Goal: Task Accomplishment & Management: Manage account settings

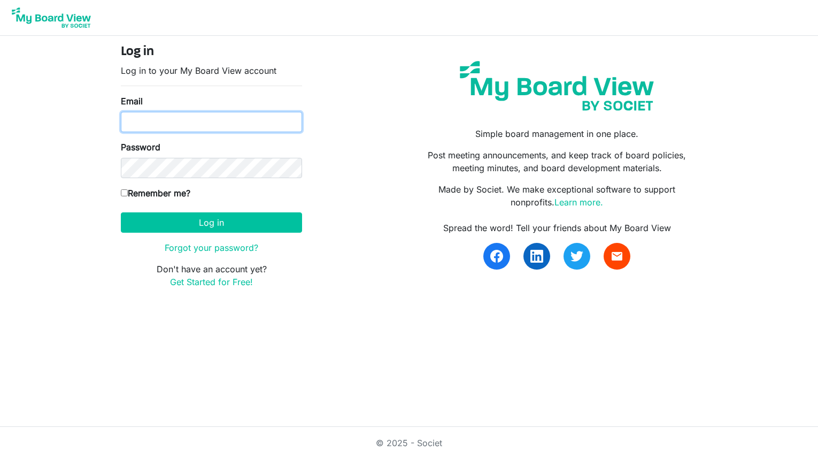
type input "[EMAIL_ADDRESS][DOMAIN_NAME]"
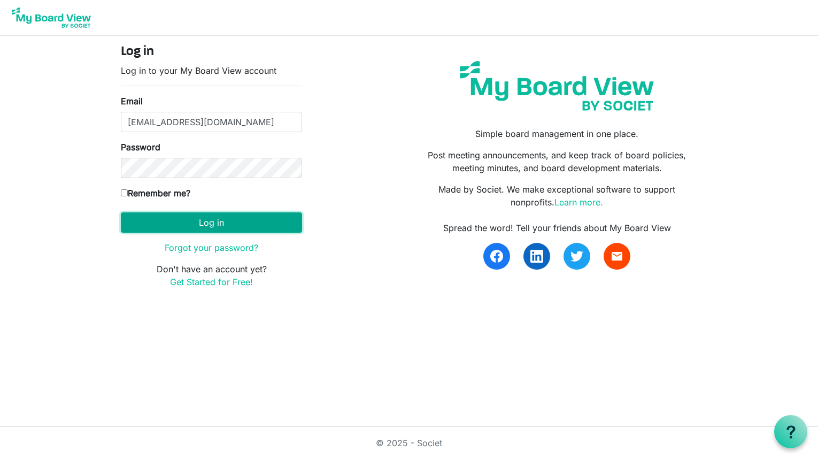
click at [210, 222] on button "Log in" at bounding box center [211, 222] width 181 height 20
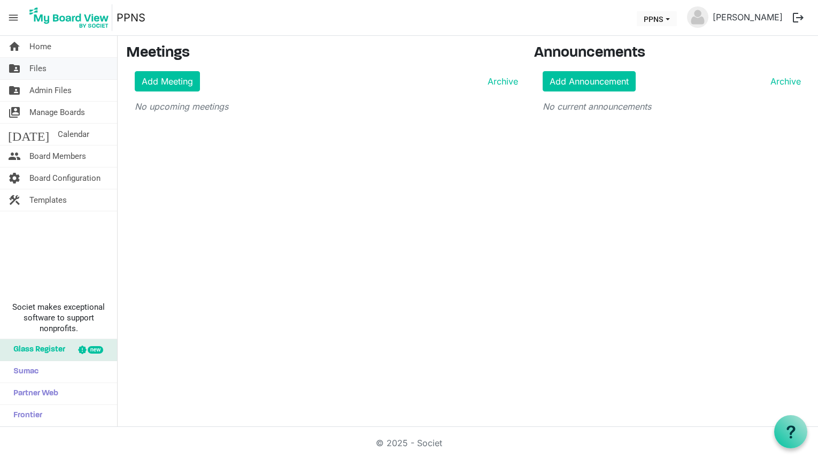
click at [51, 68] on link "folder_shared Files" at bounding box center [58, 68] width 117 height 21
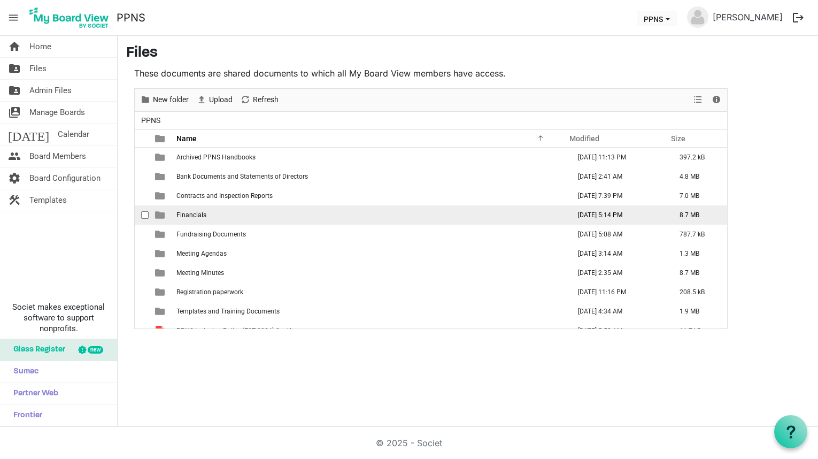
click at [159, 215] on span "is template cell column header type" at bounding box center [160, 215] width 10 height 10
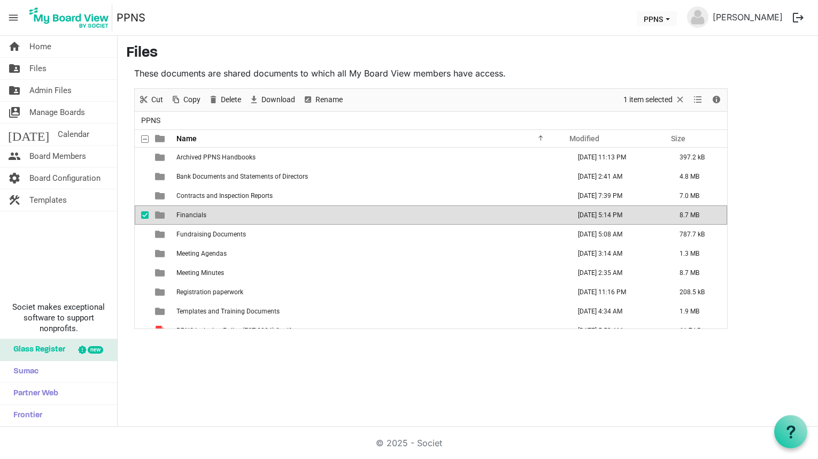
click at [159, 215] on span "is template cell column header type" at bounding box center [160, 215] width 10 height 10
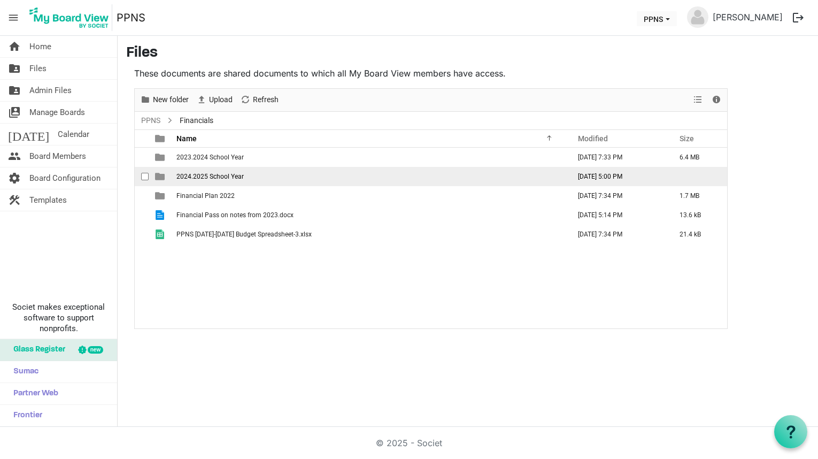
click at [160, 177] on span "is template cell column header type" at bounding box center [160, 177] width 10 height 10
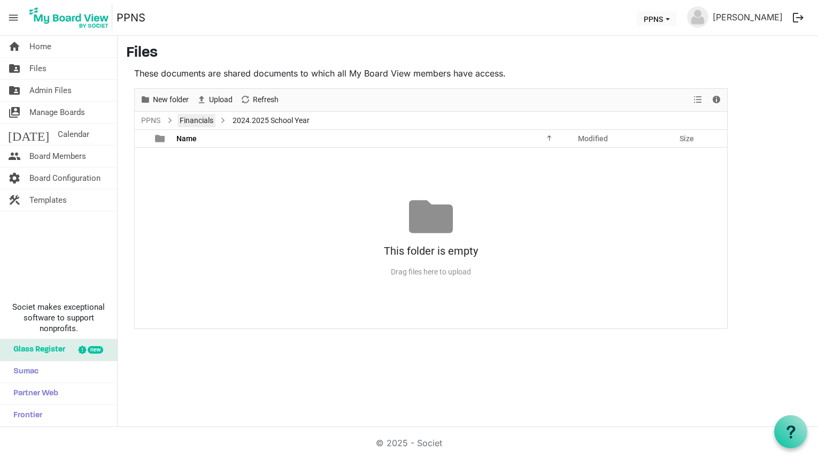
click at [188, 122] on link "Financials" at bounding box center [197, 120] width 38 height 13
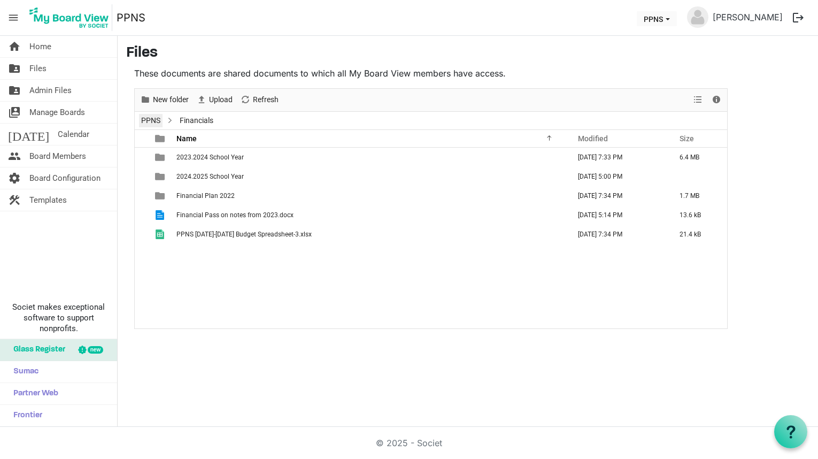
click at [153, 121] on link "PPNS" at bounding box center [151, 120] width 24 height 13
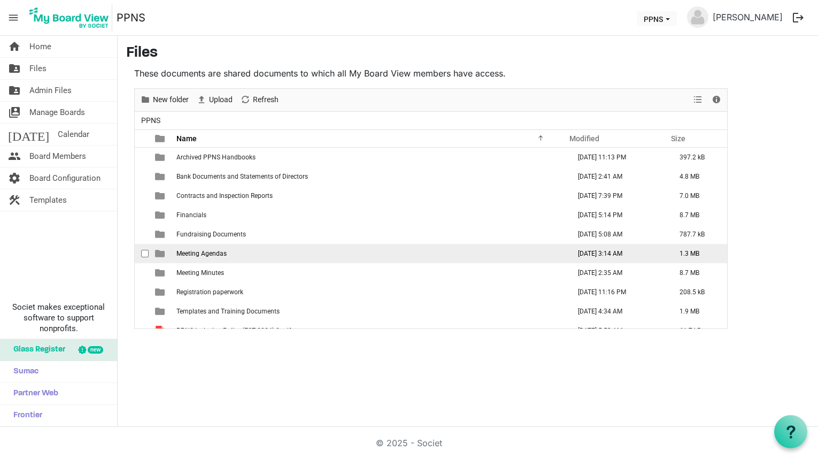
scroll to position [31, 0]
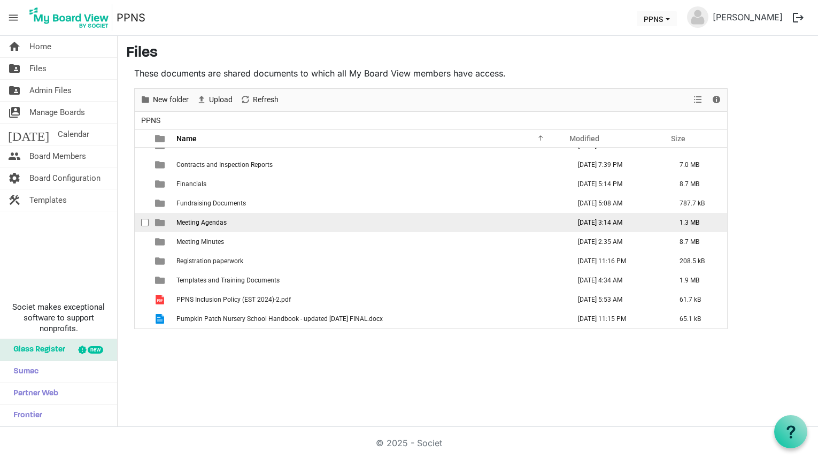
click at [158, 225] on span "is template cell column header type" at bounding box center [160, 223] width 10 height 10
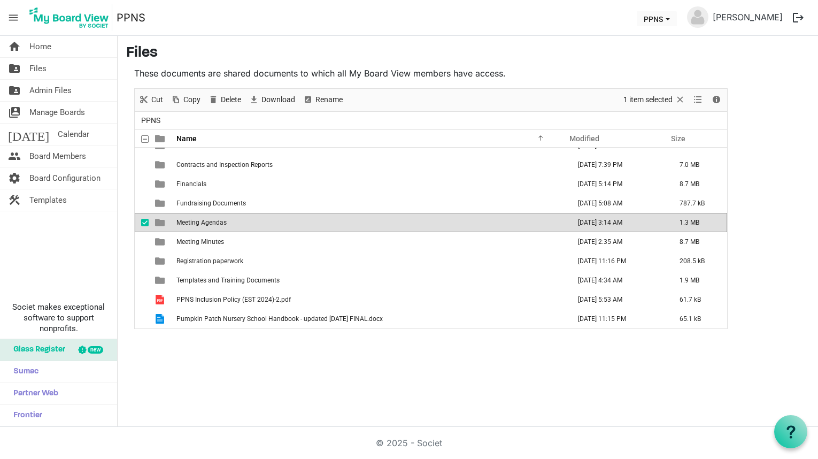
click at [158, 225] on span "is template cell column header type" at bounding box center [160, 223] width 10 height 10
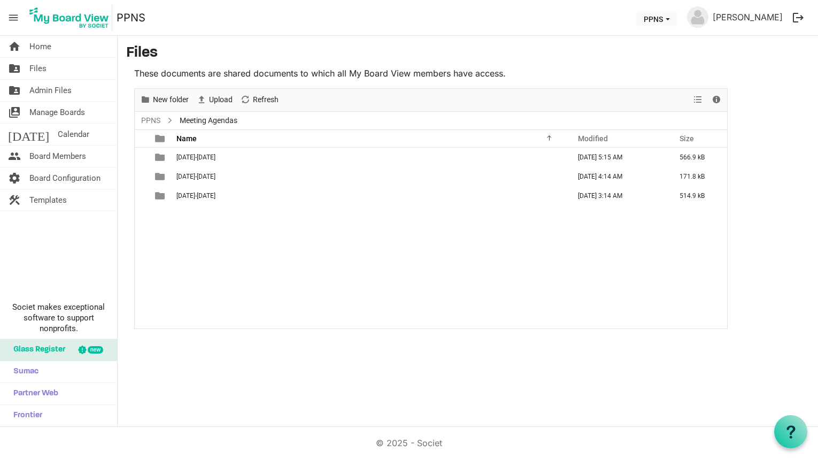
scroll to position [0, 0]
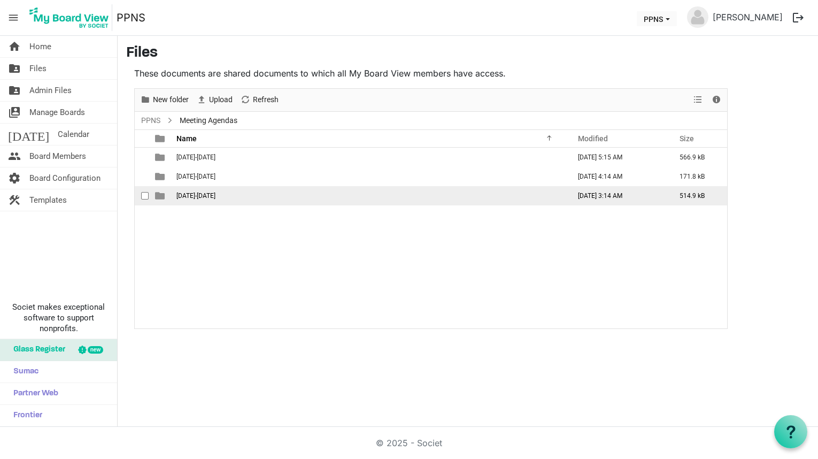
click at [159, 194] on span "is template cell column header type" at bounding box center [160, 196] width 10 height 10
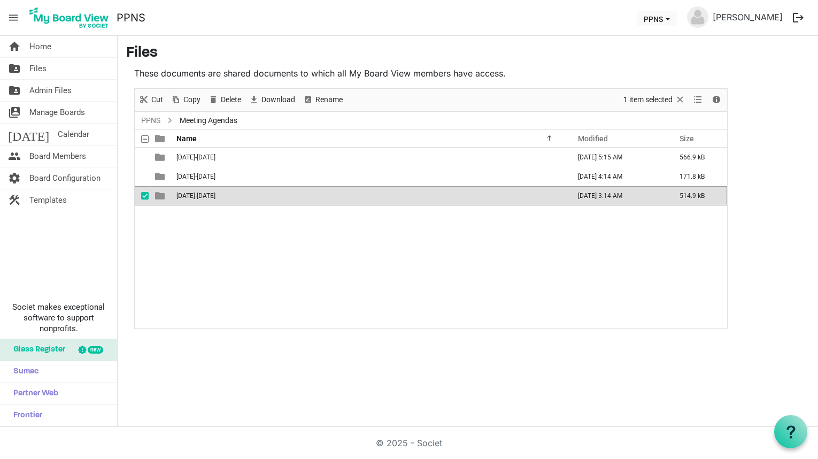
click at [159, 194] on span "is template cell column header type" at bounding box center [160, 196] width 10 height 10
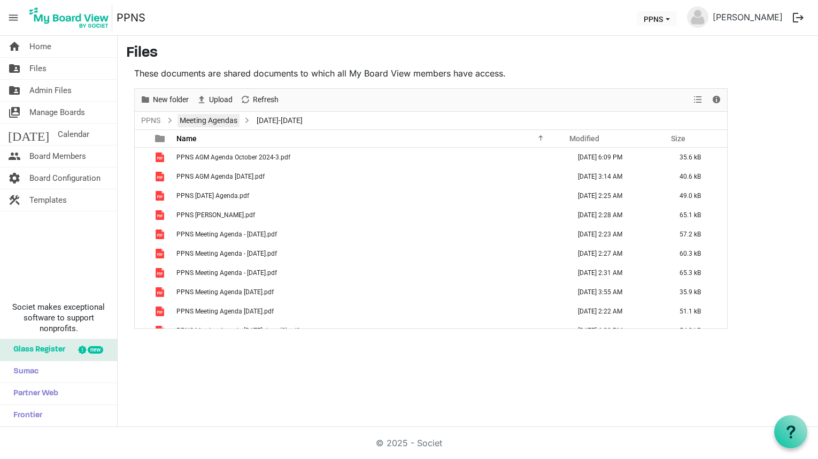
click at [200, 122] on link "Meeting Agendas" at bounding box center [209, 120] width 62 height 13
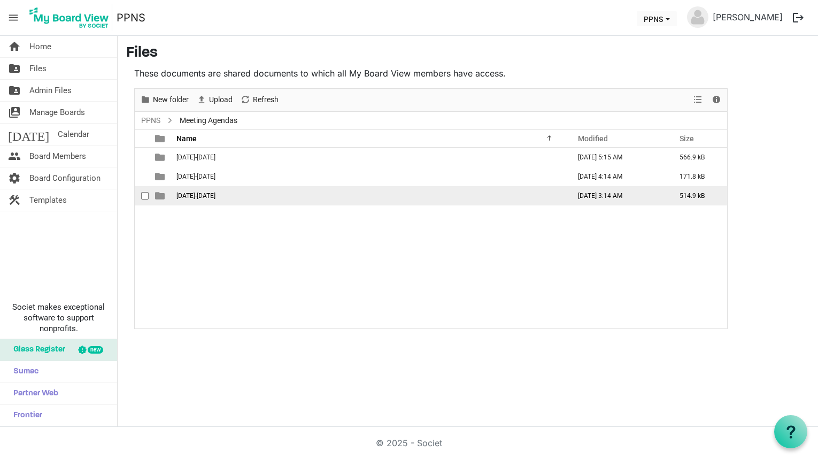
click at [158, 194] on span "is template cell column header type" at bounding box center [160, 196] width 10 height 10
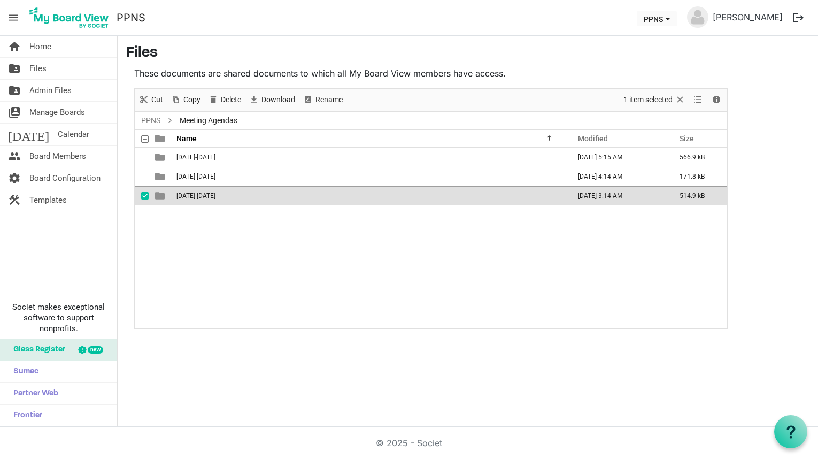
click at [158, 194] on span "is template cell column header type" at bounding box center [160, 196] width 10 height 10
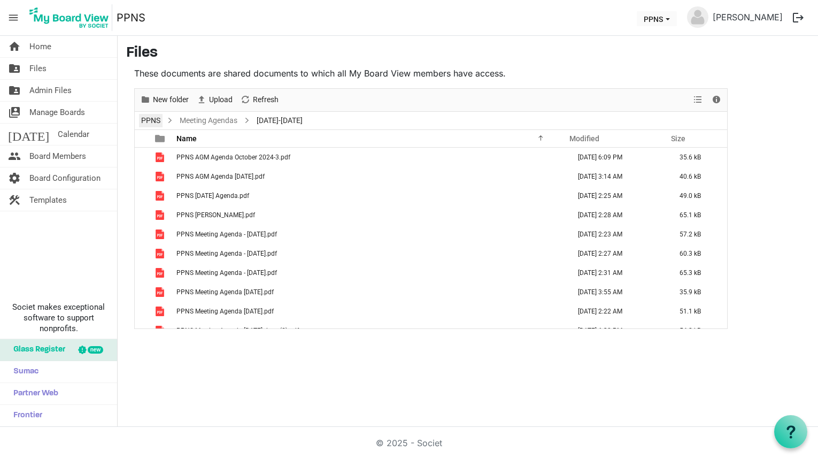
click at [153, 121] on link "PPNS" at bounding box center [151, 120] width 24 height 13
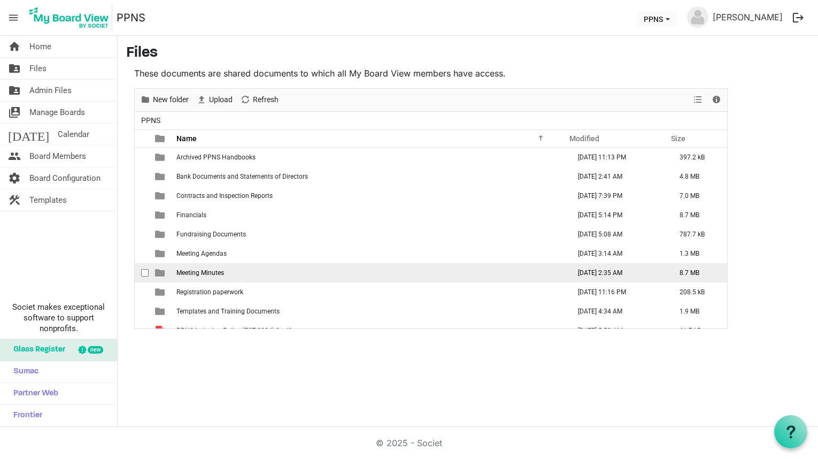
click at [161, 271] on span "is template cell column header type" at bounding box center [160, 273] width 10 height 10
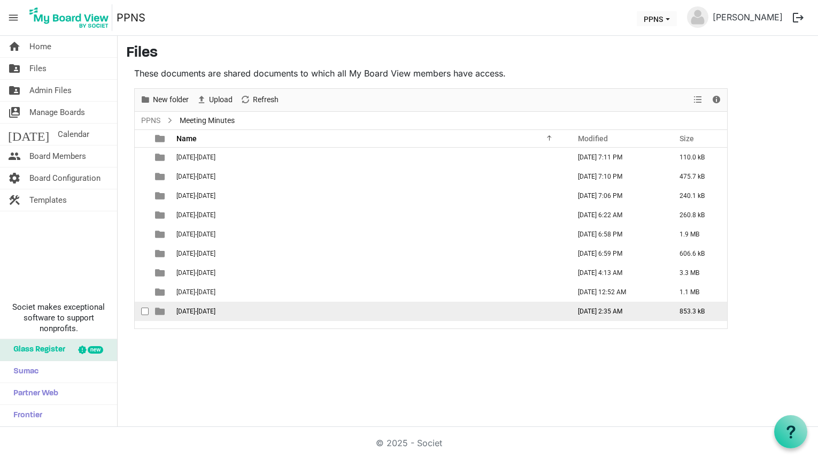
click at [159, 310] on span "is template cell column header type" at bounding box center [160, 311] width 10 height 10
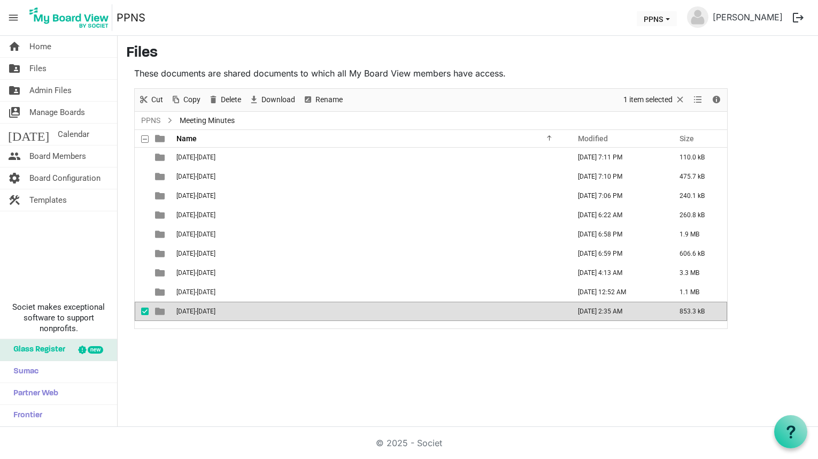
click at [159, 310] on span "is template cell column header type" at bounding box center [160, 311] width 10 height 10
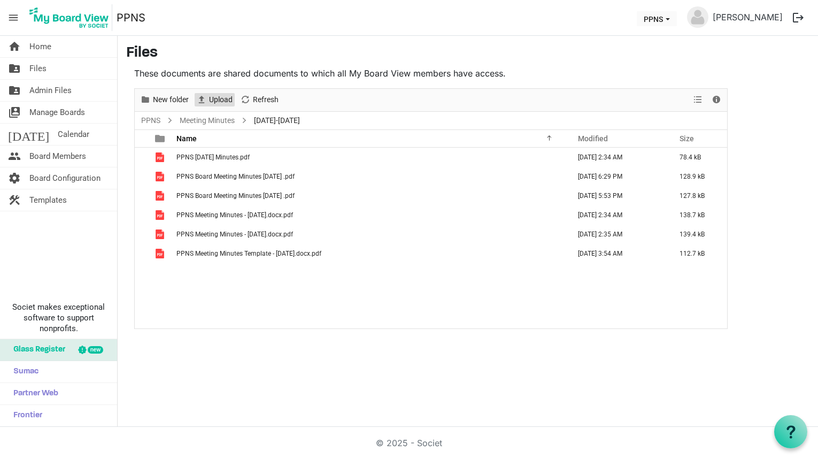
click at [219, 102] on span "Upload" at bounding box center [221, 99] width 26 height 13
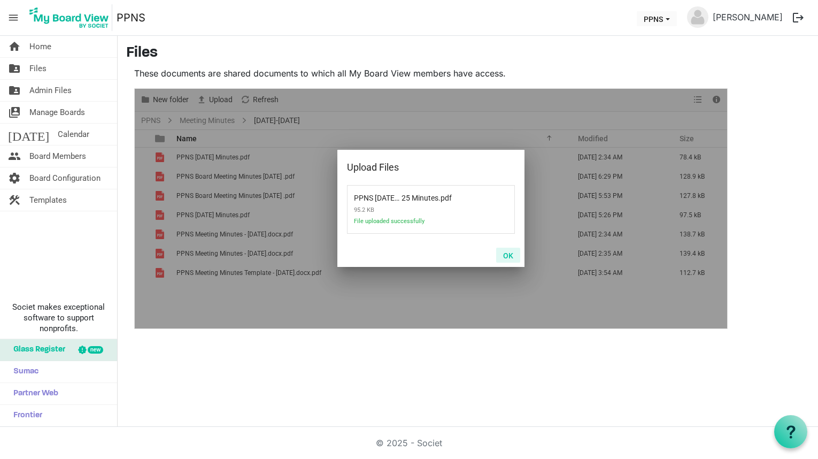
click at [506, 258] on button "OK" at bounding box center [508, 255] width 24 height 15
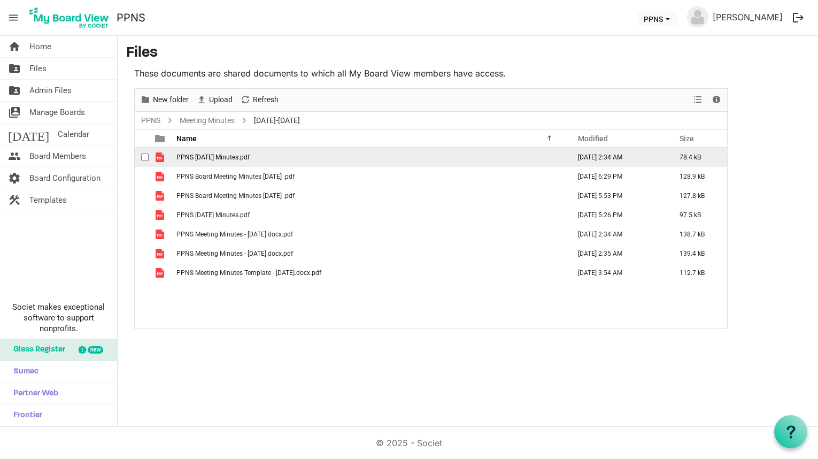
click at [158, 157] on span "is template cell column header type" at bounding box center [160, 157] width 10 height 10
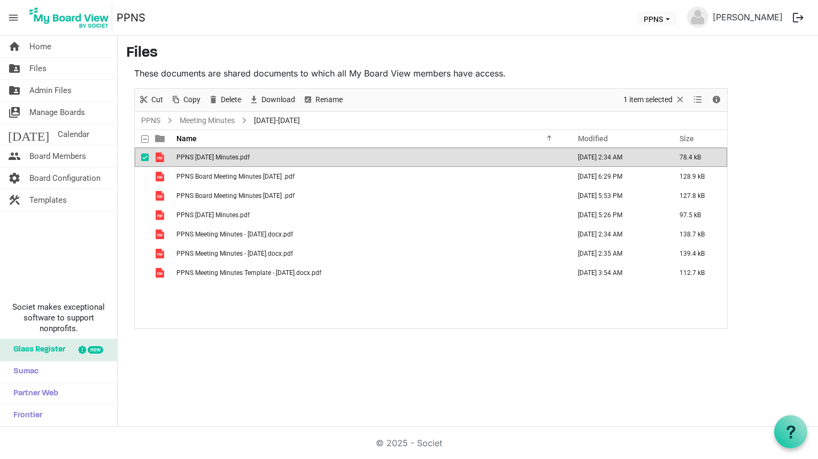
click at [158, 157] on span "is template cell column header type" at bounding box center [160, 157] width 10 height 10
click at [144, 161] on div "checkbox" at bounding box center [147, 157] width 13 height 11
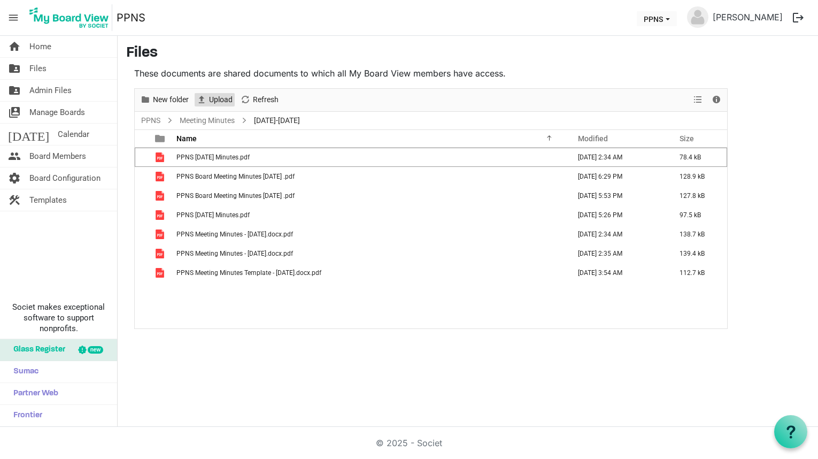
click at [221, 96] on span "Upload" at bounding box center [221, 99] width 26 height 13
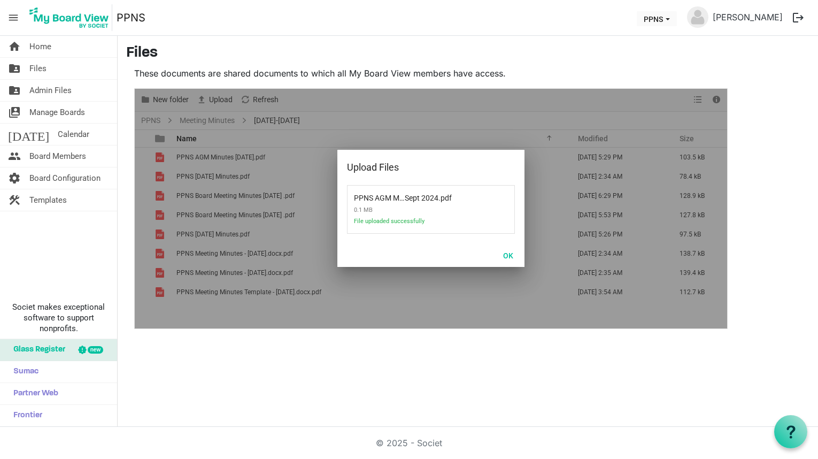
click at [210, 102] on div at bounding box center [431, 209] width 592 height 240
click at [506, 253] on button "OK" at bounding box center [508, 255] width 24 height 15
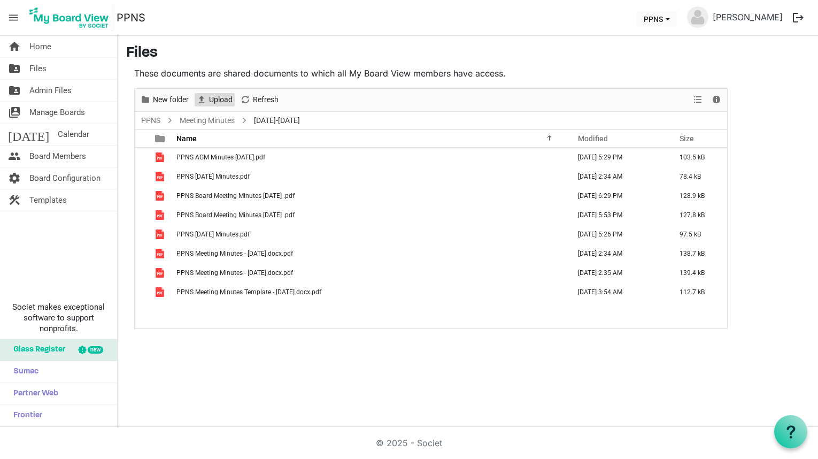
click at [205, 105] on span "Upload" at bounding box center [201, 99] width 13 height 13
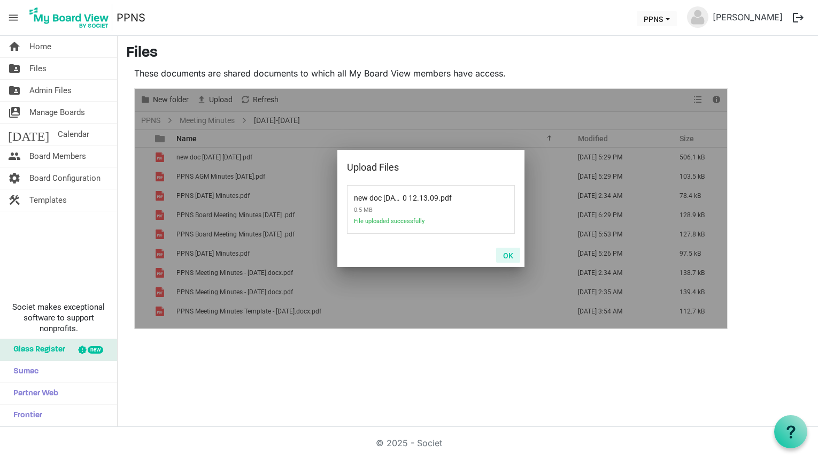
click at [507, 253] on button "OK" at bounding box center [508, 255] width 24 height 15
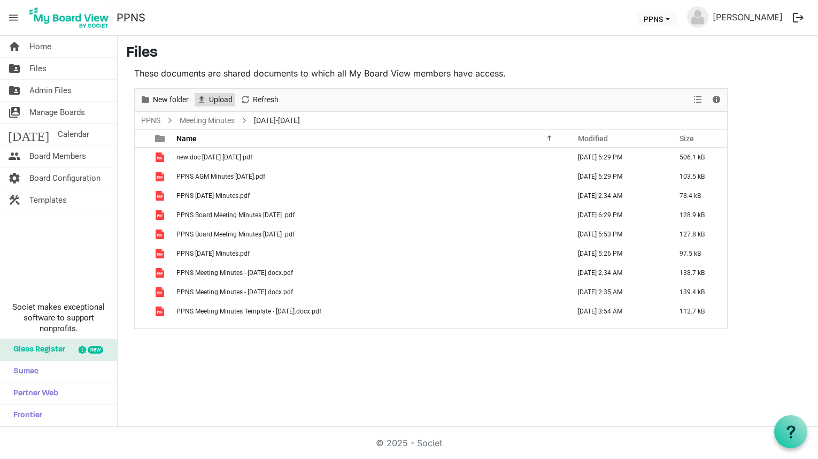
click at [222, 103] on span "Upload" at bounding box center [221, 99] width 26 height 13
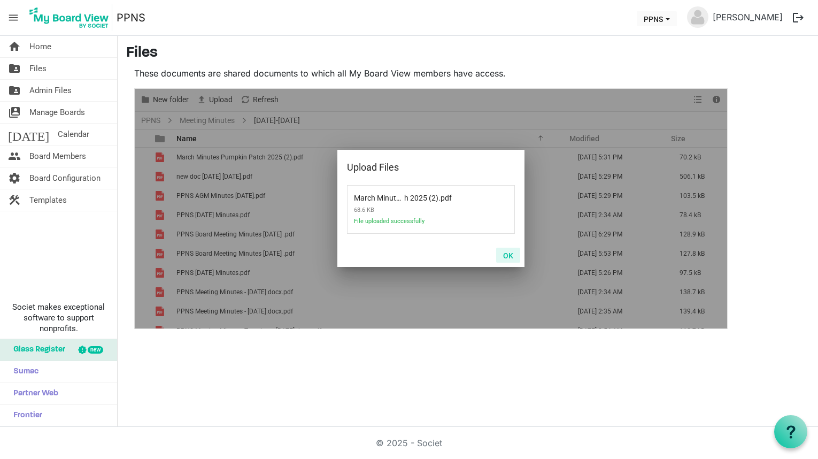
click at [502, 251] on button "OK" at bounding box center [508, 255] width 24 height 15
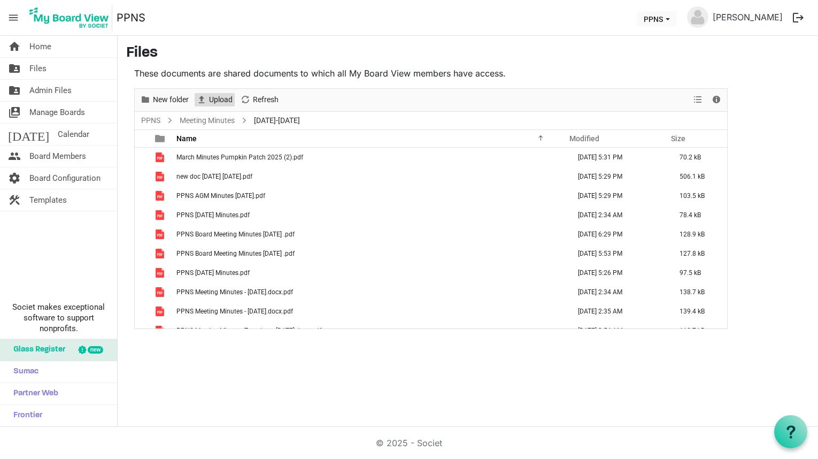
click at [211, 93] on span "Upload" at bounding box center [221, 99] width 26 height 13
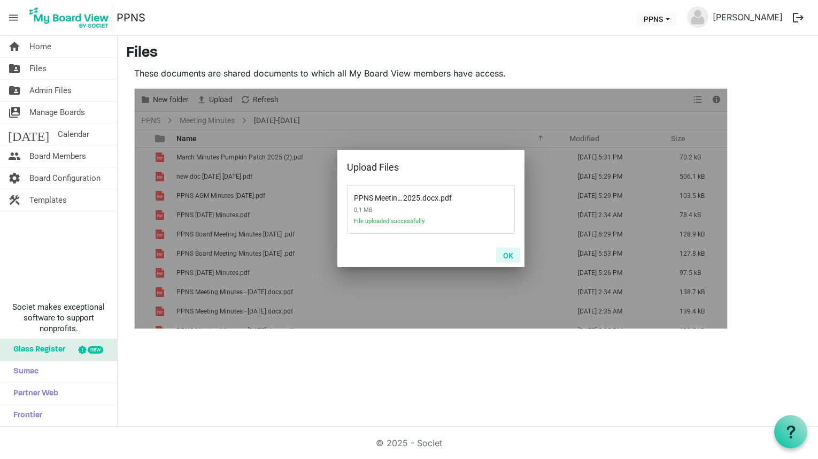
click at [504, 253] on button "OK" at bounding box center [508, 255] width 24 height 15
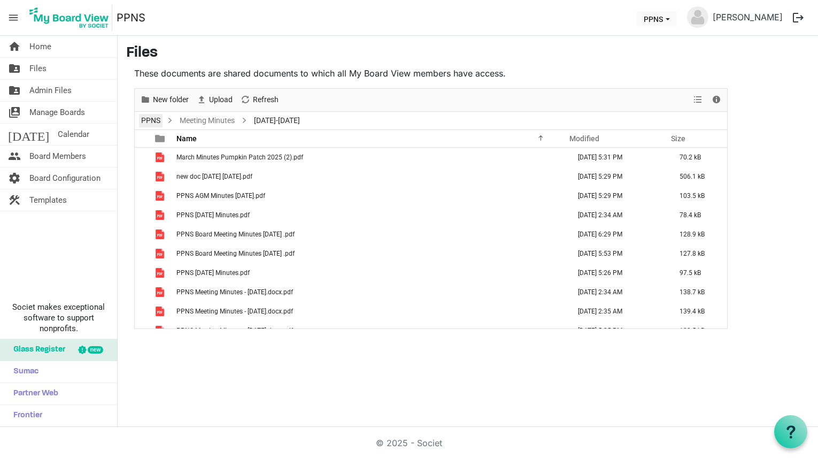
click at [158, 120] on link "PPNS" at bounding box center [151, 120] width 24 height 13
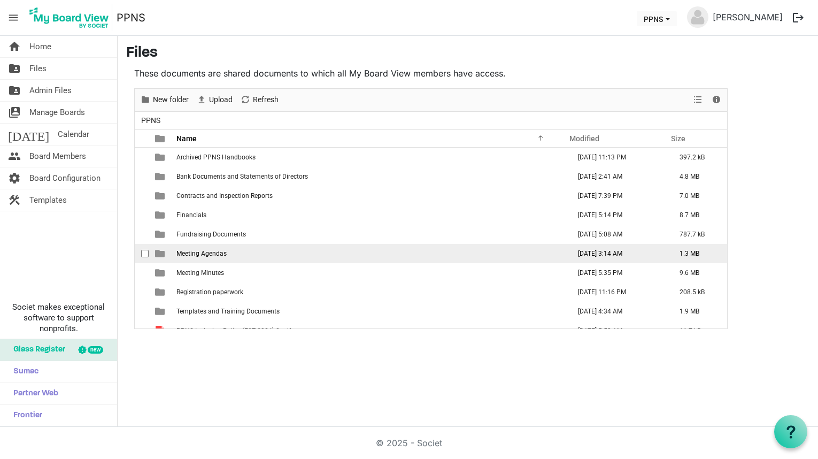
click at [158, 255] on span "is template cell column header type" at bounding box center [160, 254] width 10 height 10
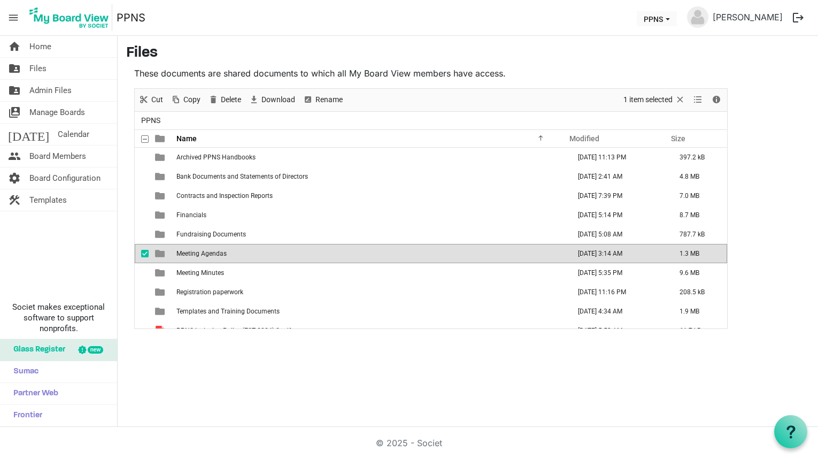
click at [158, 255] on span "is template cell column header type" at bounding box center [160, 254] width 10 height 10
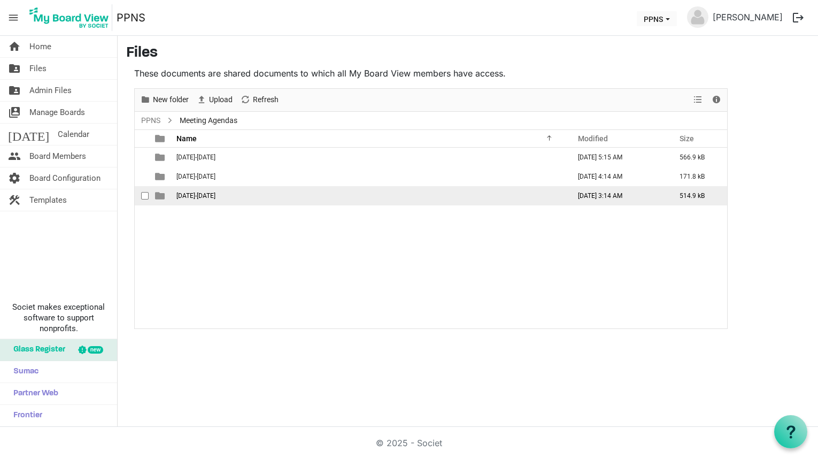
click at [161, 197] on span "is template cell column header type" at bounding box center [160, 196] width 10 height 10
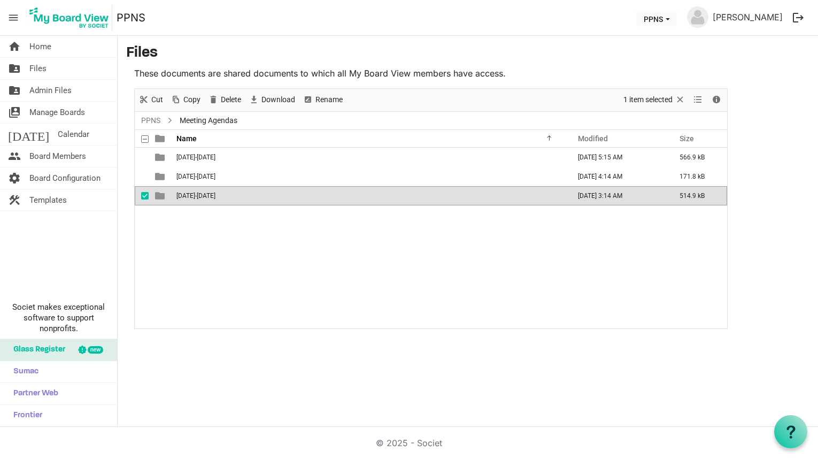
click at [161, 197] on span "is template cell column header type" at bounding box center [160, 196] width 10 height 10
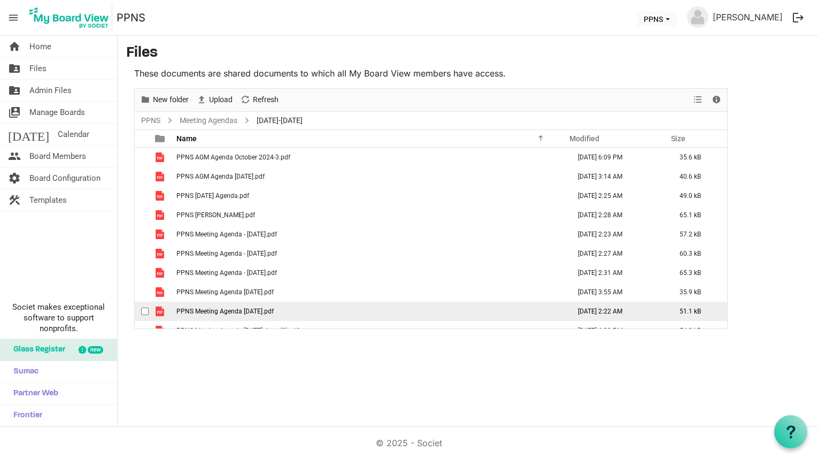
scroll to position [12, 0]
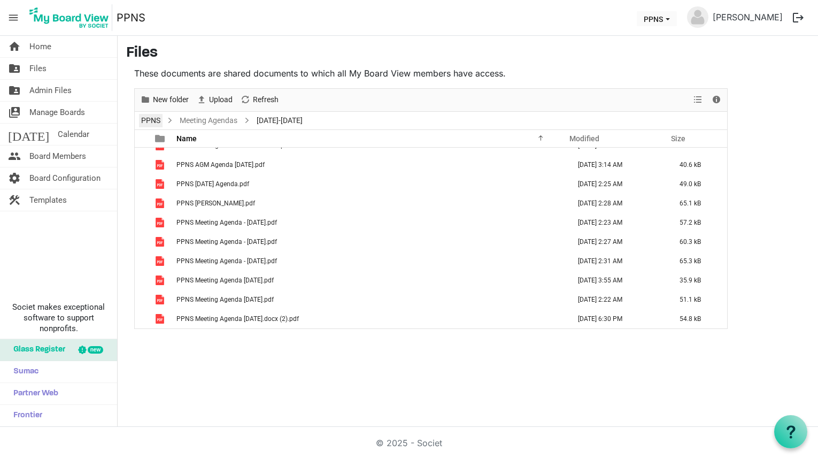
click at [151, 122] on link "PPNS" at bounding box center [151, 120] width 24 height 13
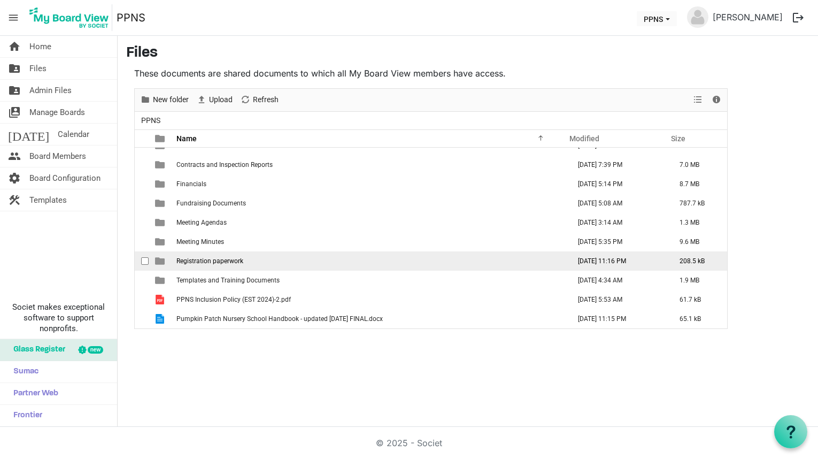
scroll to position [0, 0]
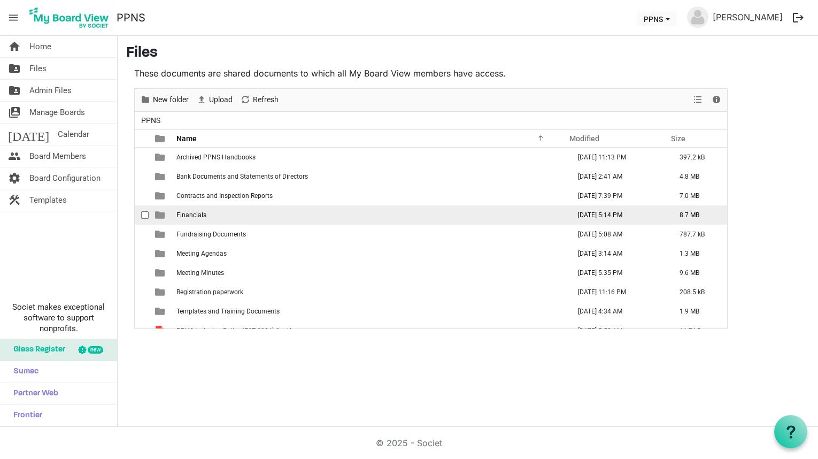
click at [160, 216] on span "is template cell column header type" at bounding box center [160, 215] width 10 height 10
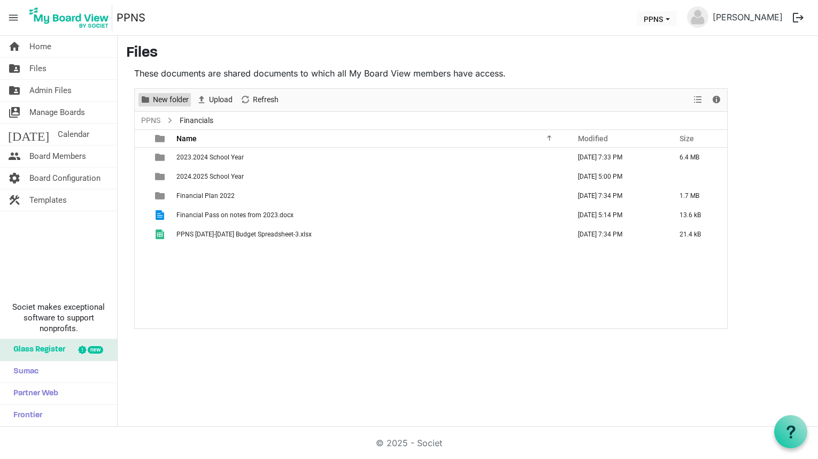
click at [180, 97] on span "New folder" at bounding box center [171, 99] width 38 height 13
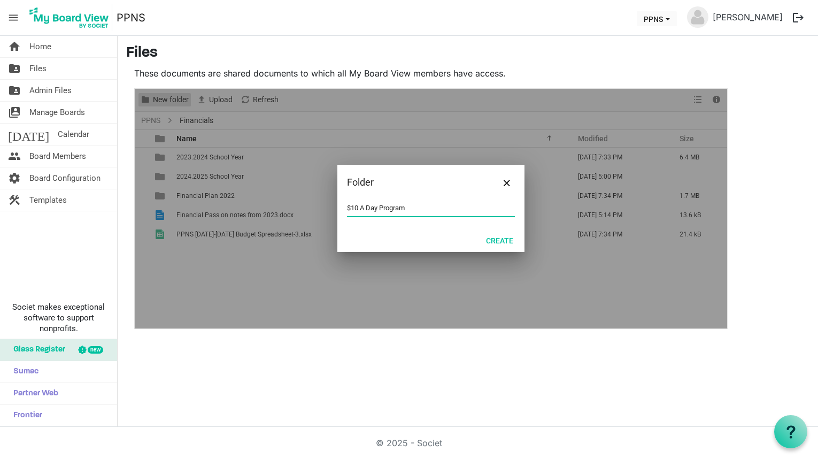
type input "$10 A Day Program"
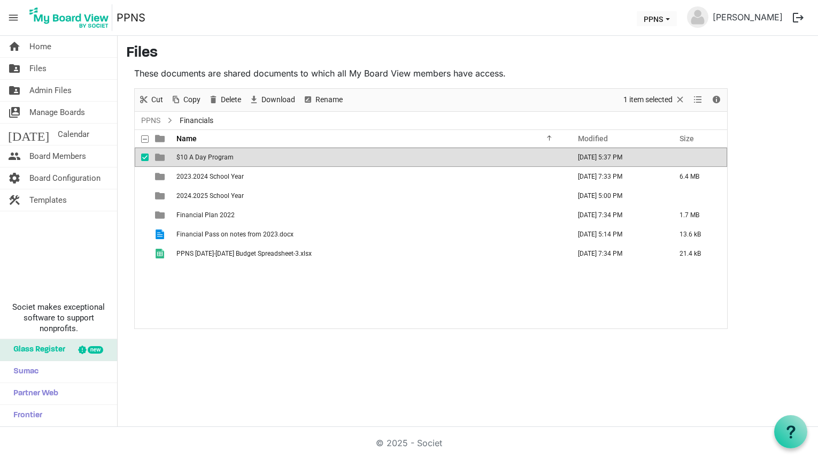
click at [160, 161] on span "is template cell column header type" at bounding box center [160, 157] width 10 height 10
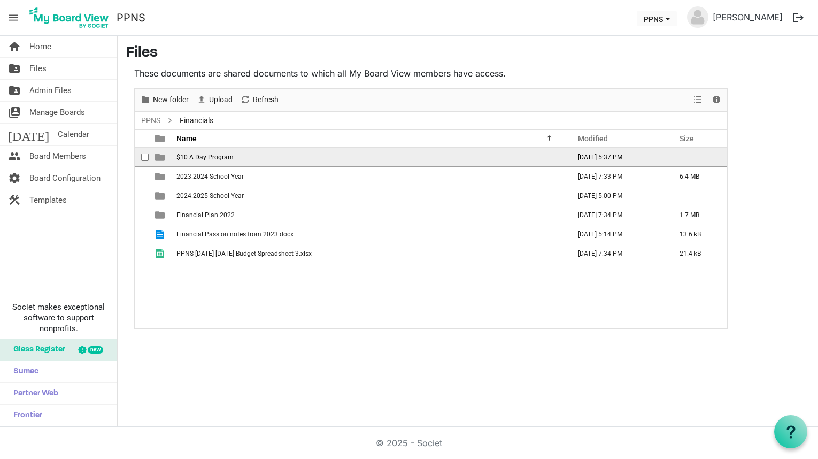
click at [160, 161] on span "is template cell column header type" at bounding box center [160, 157] width 10 height 10
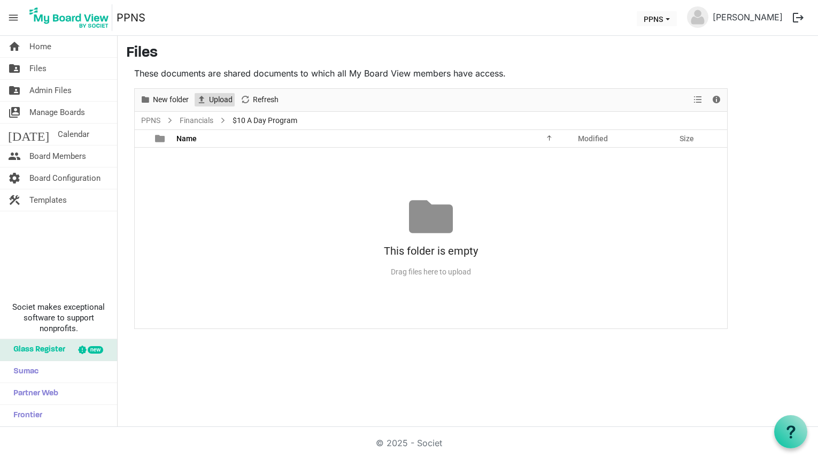
click at [214, 96] on span "Upload" at bounding box center [221, 99] width 26 height 13
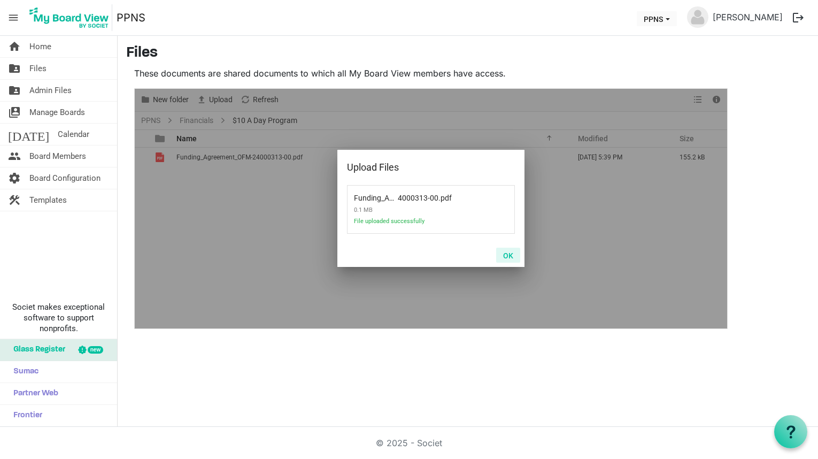
click at [504, 256] on button "OK" at bounding box center [508, 255] width 24 height 15
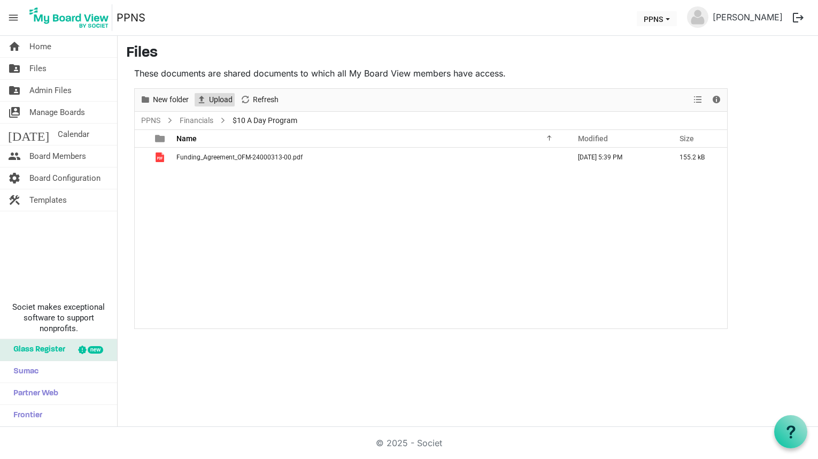
click at [212, 101] on span "Upload" at bounding box center [221, 99] width 26 height 13
click at [210, 99] on span "Upload" at bounding box center [221, 99] width 26 height 13
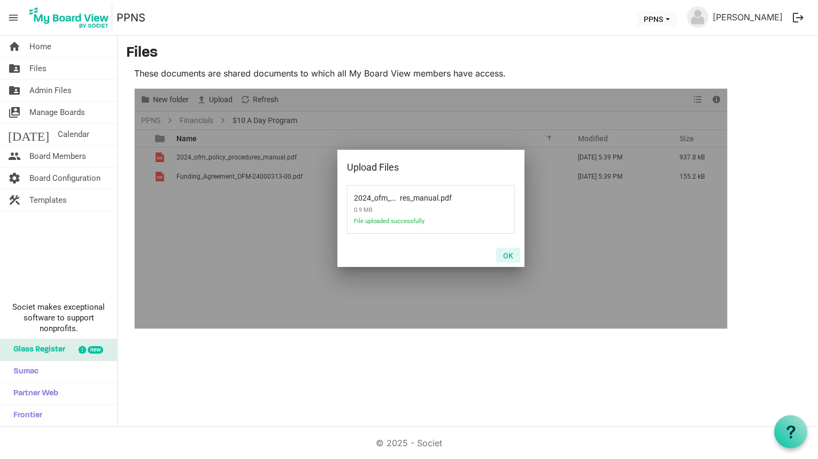
click at [505, 253] on button "OK" at bounding box center [508, 255] width 24 height 15
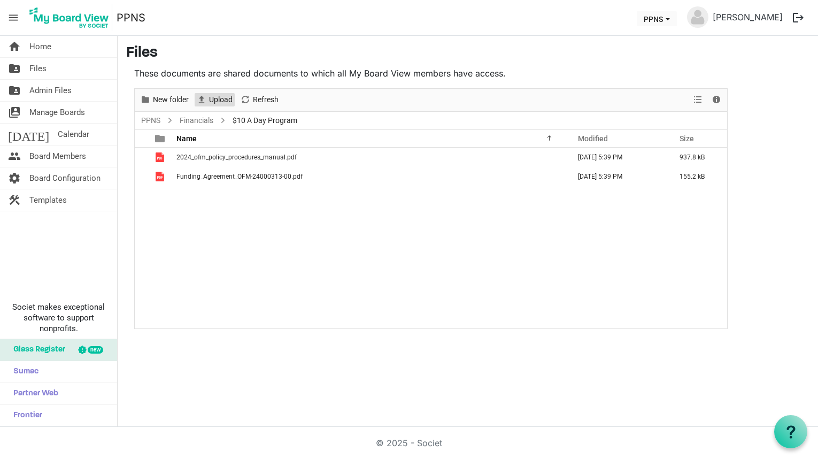
click at [202, 102] on span "Upload" at bounding box center [201, 99] width 13 height 13
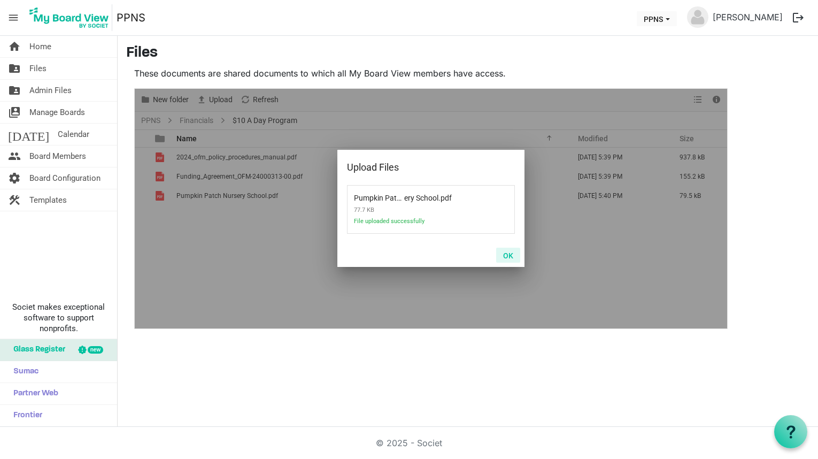
click at [507, 256] on button "OK" at bounding box center [508, 255] width 24 height 15
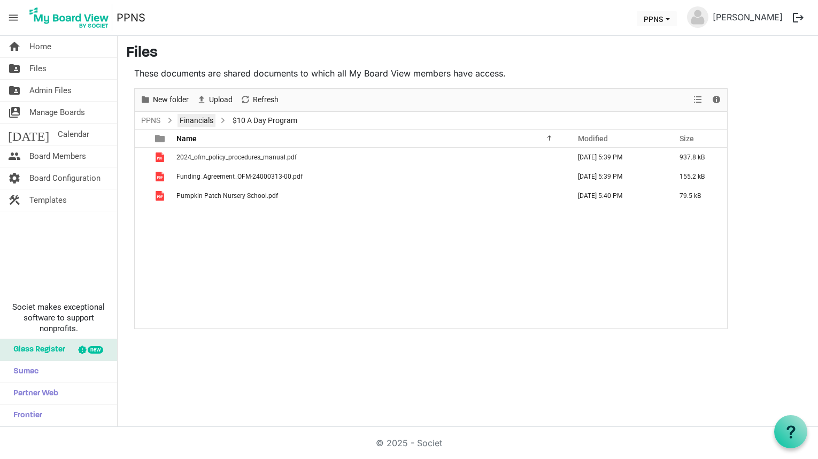
click at [201, 126] on link "Financials" at bounding box center [197, 120] width 38 height 13
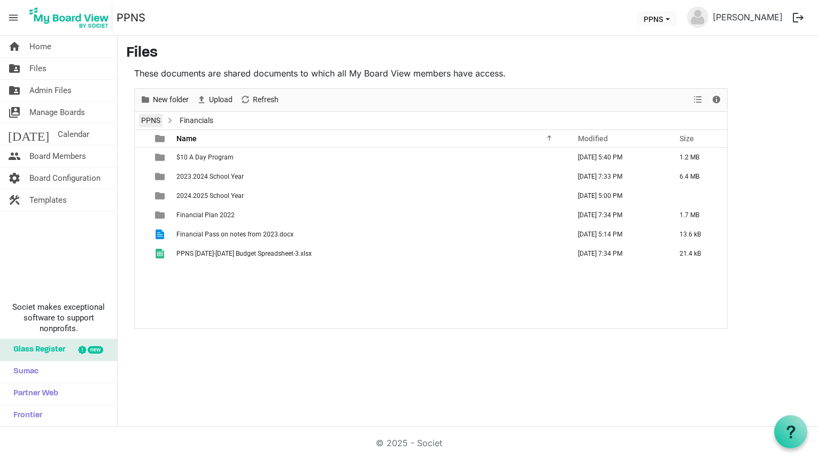
click at [150, 125] on link "PPNS" at bounding box center [151, 120] width 24 height 13
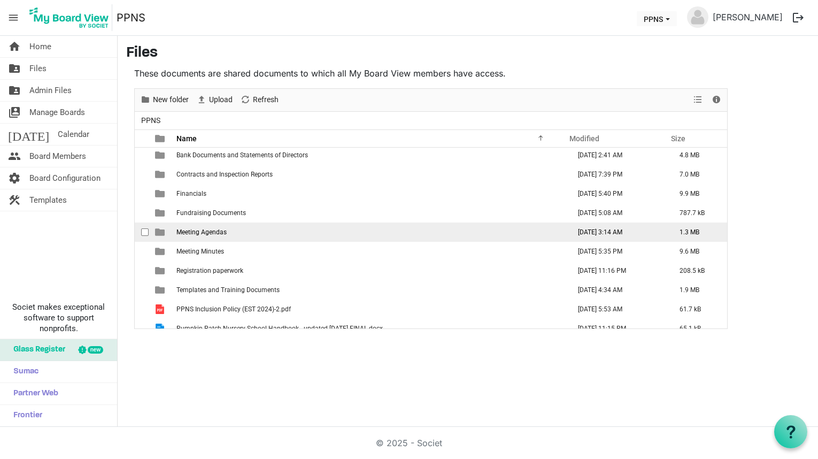
scroll to position [31, 0]
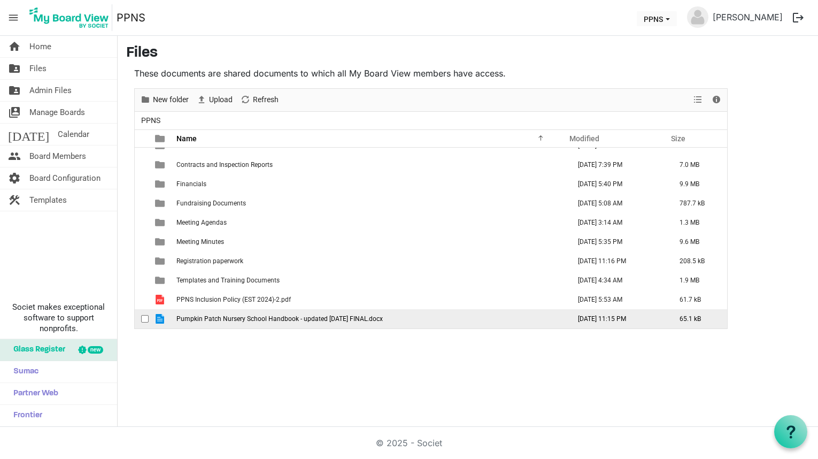
click at [158, 319] on span "is template cell column header type" at bounding box center [160, 319] width 10 height 10
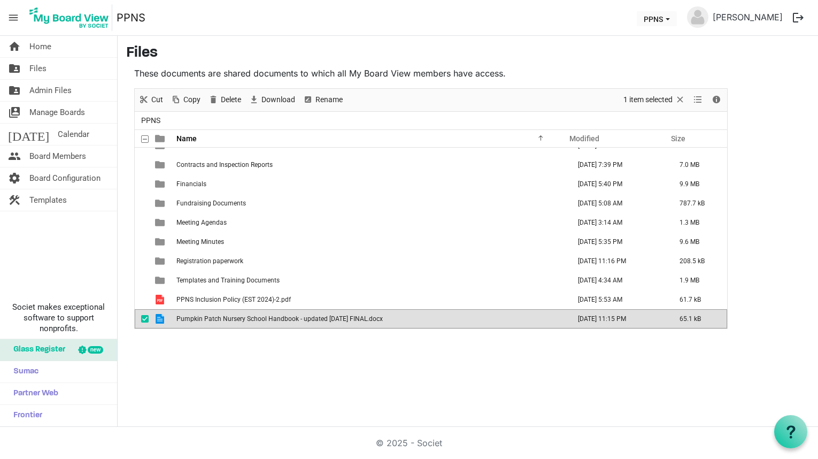
click at [158, 319] on span "is template cell column header type" at bounding box center [160, 319] width 10 height 10
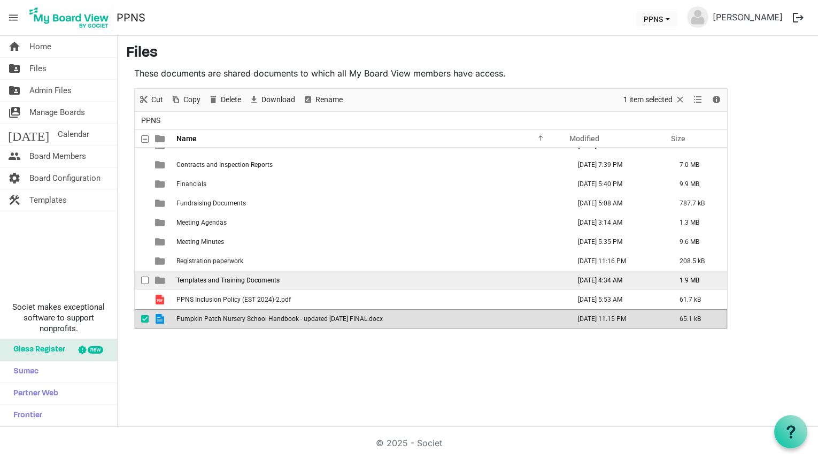
click at [161, 280] on span "is template cell column header type" at bounding box center [160, 280] width 10 height 10
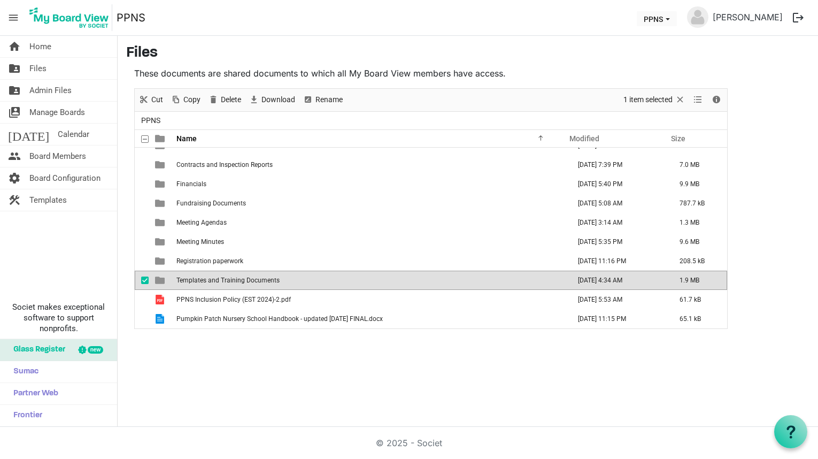
click at [161, 280] on span "is template cell column header type" at bounding box center [160, 280] width 10 height 10
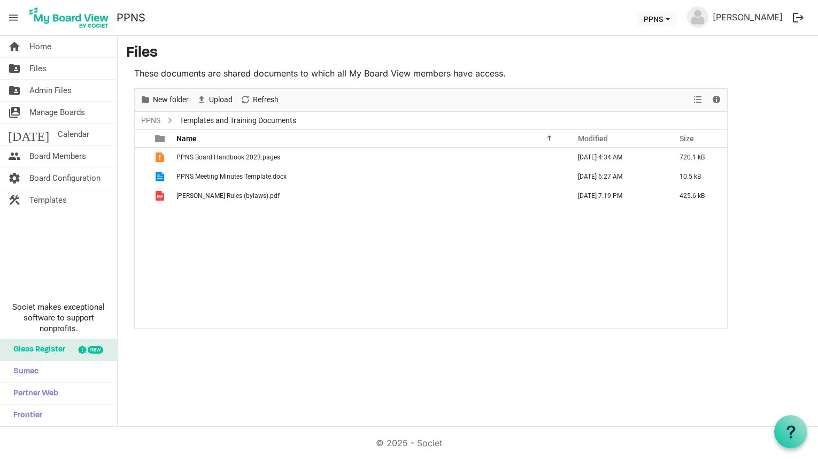
scroll to position [0, 0]
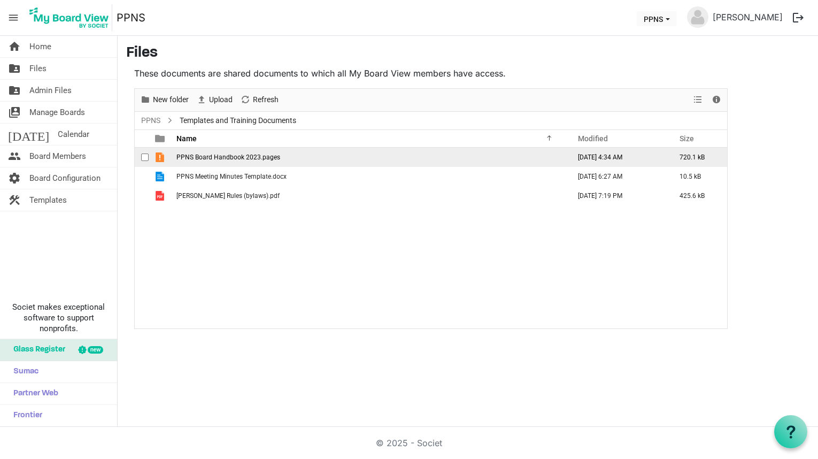
click at [159, 157] on span "is template cell column header type" at bounding box center [160, 157] width 10 height 10
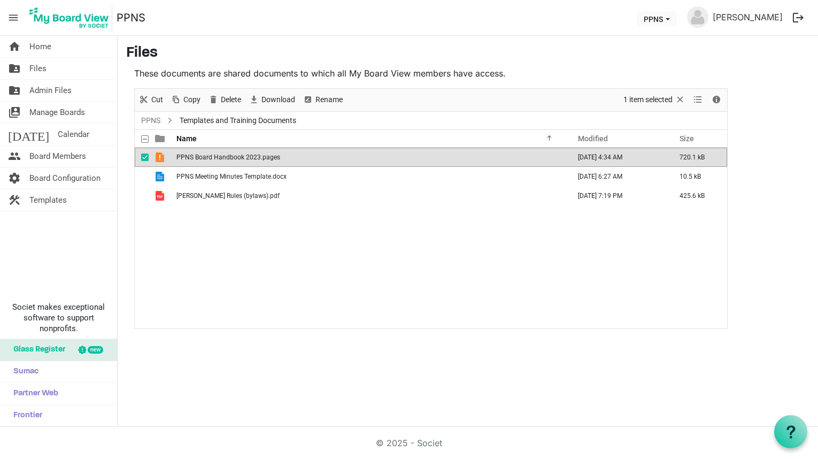
click at [159, 157] on span "is template cell column header type" at bounding box center [160, 157] width 10 height 10
click at [149, 120] on link "PPNS" at bounding box center [151, 120] width 24 height 13
click at [144, 157] on div at bounding box center [431, 209] width 592 height 240
click at [145, 156] on div at bounding box center [431, 209] width 592 height 240
click at [144, 122] on div at bounding box center [431, 209] width 592 height 240
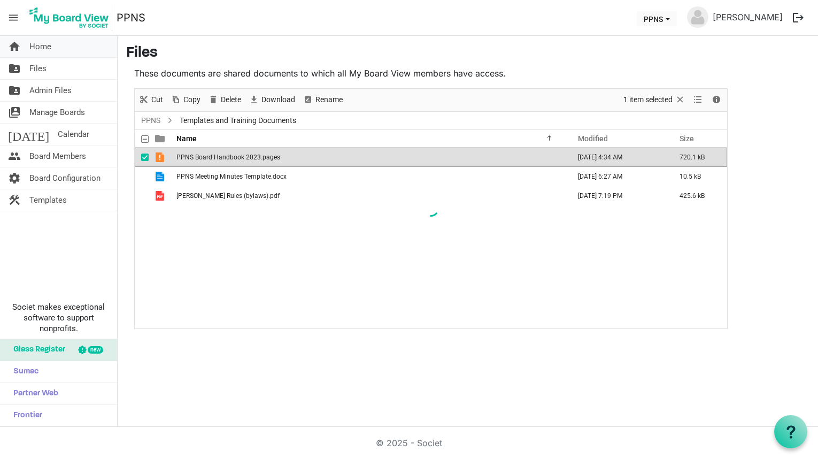
click at [41, 54] on span "Home" at bounding box center [40, 46] width 22 height 21
click at [673, 20] on span "PPNS dropdownbutton" at bounding box center [668, 19] width 10 height 4
click at [675, 25] on button "PPNS" at bounding box center [657, 18] width 40 height 15
click at [746, 21] on link "[PERSON_NAME]" at bounding box center [747, 16] width 79 height 21
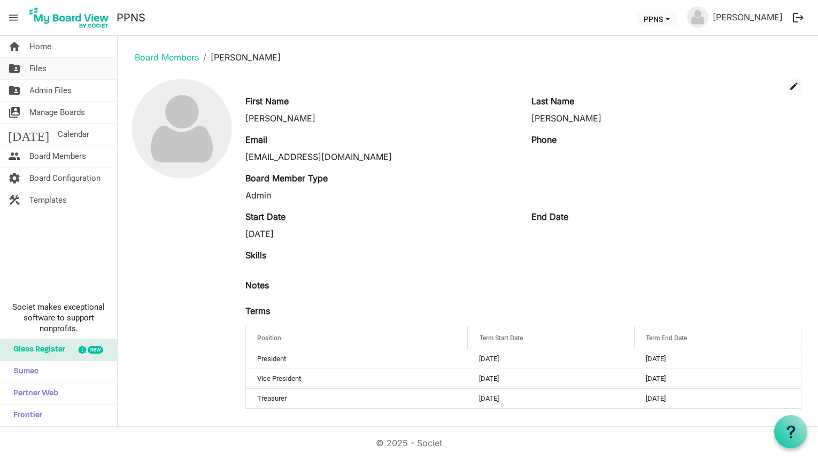
click at [68, 67] on link "folder_shared Files" at bounding box center [58, 68] width 117 height 21
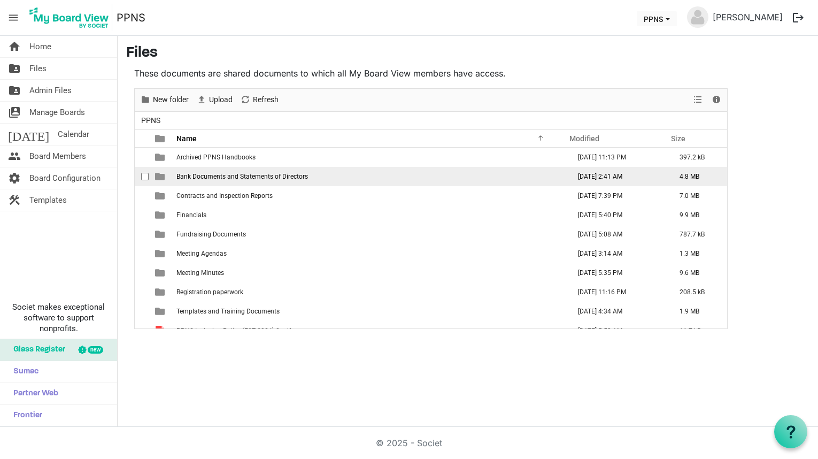
click at [156, 174] on span "is template cell column header type" at bounding box center [160, 177] width 10 height 10
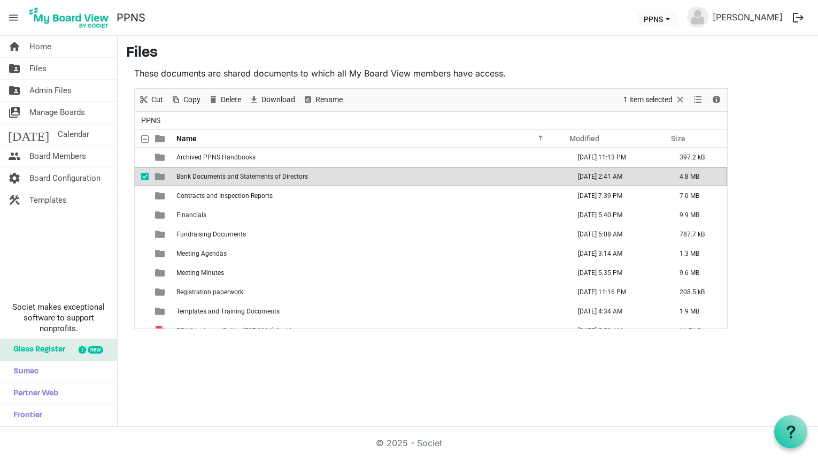
click at [156, 174] on span "is template cell column header type" at bounding box center [160, 177] width 10 height 10
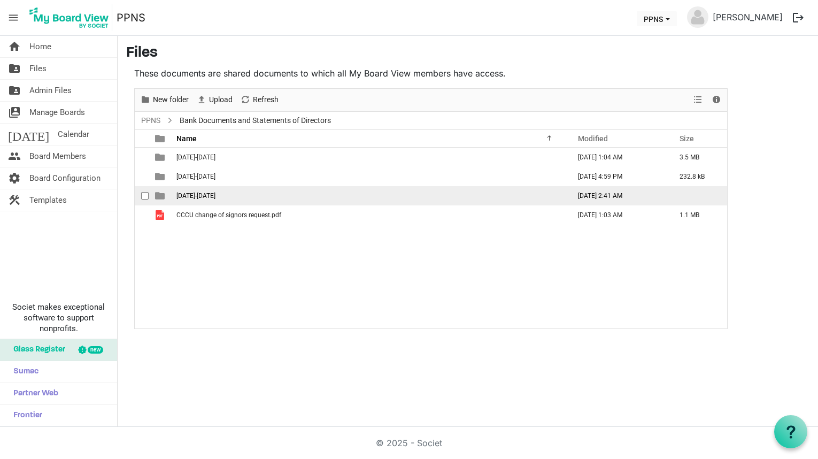
click at [161, 199] on span "is template cell column header type" at bounding box center [160, 196] width 10 height 10
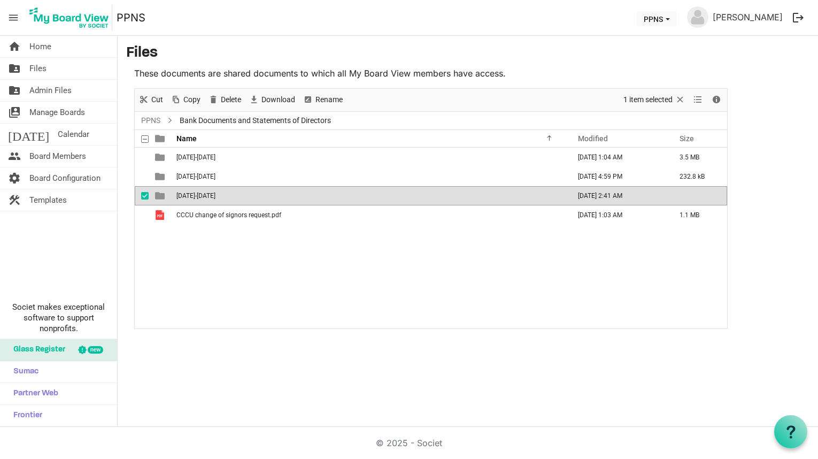
click at [161, 199] on span "is template cell column header type" at bounding box center [160, 196] width 10 height 10
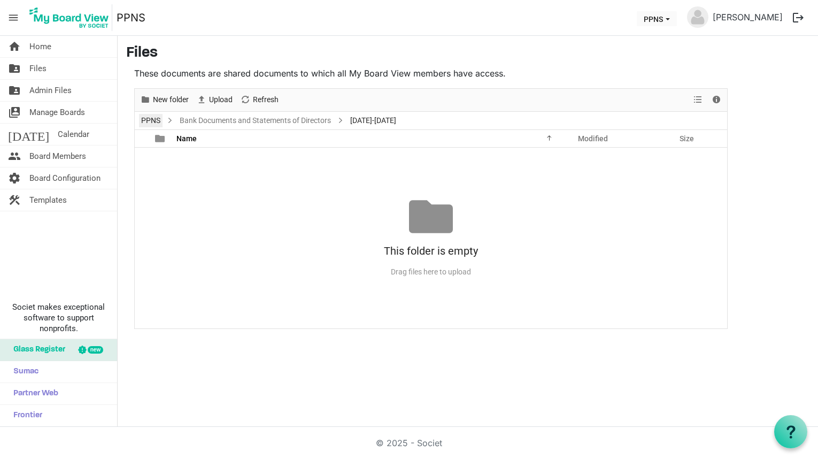
click at [159, 121] on link "PPNS" at bounding box center [151, 120] width 24 height 13
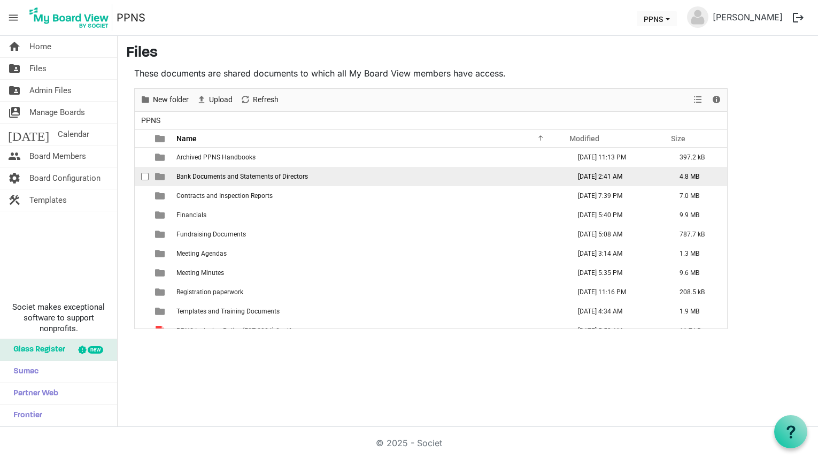
click at [161, 176] on span "is template cell column header type" at bounding box center [160, 177] width 10 height 10
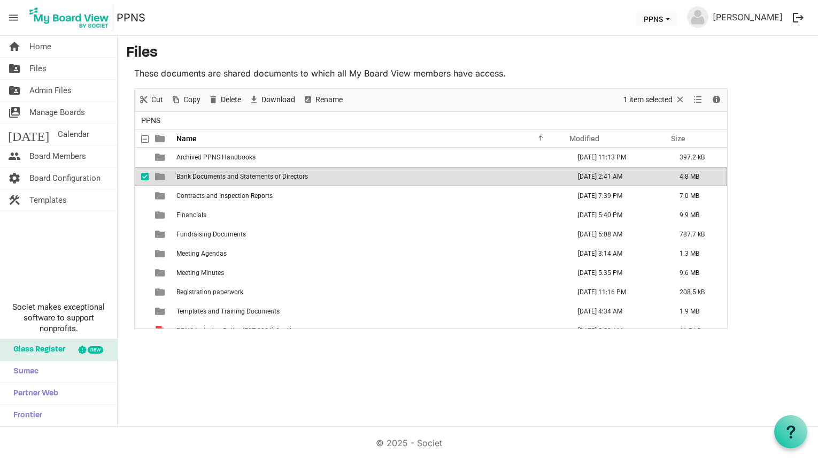
click at [161, 176] on span "is template cell column header type" at bounding box center [160, 177] width 10 height 10
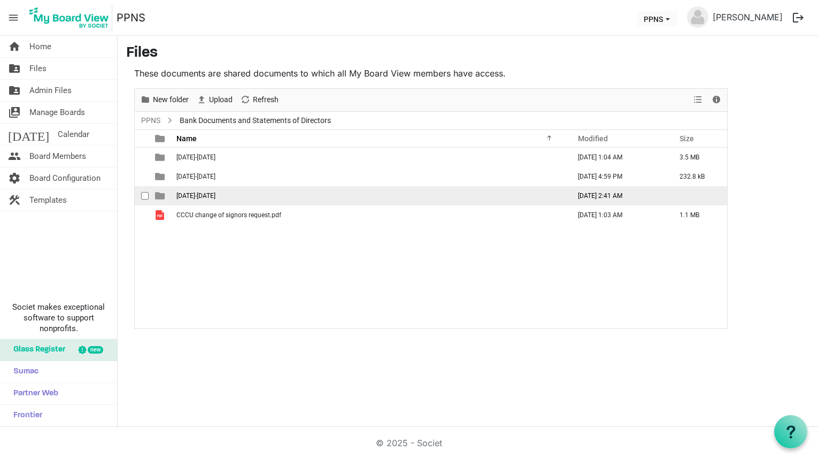
click at [156, 196] on span "is template cell column header type" at bounding box center [160, 196] width 10 height 10
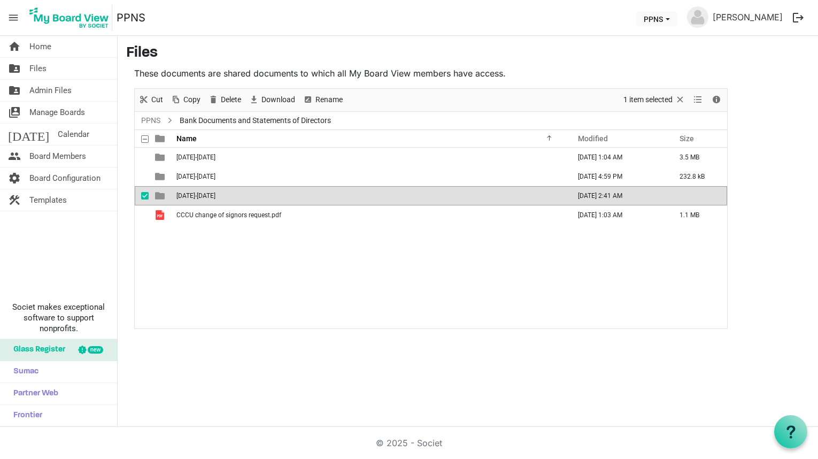
click at [156, 196] on span "is template cell column header type" at bounding box center [160, 196] width 10 height 10
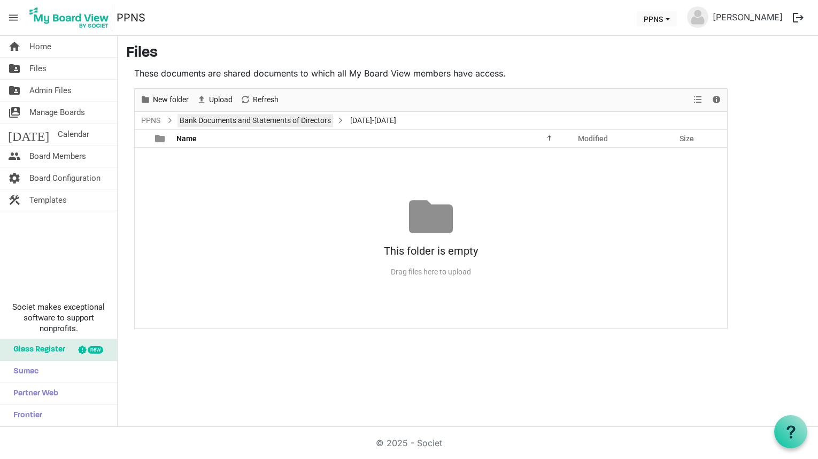
click at [194, 123] on link "Bank Documents and Statements of Directors" at bounding box center [256, 120] width 156 height 13
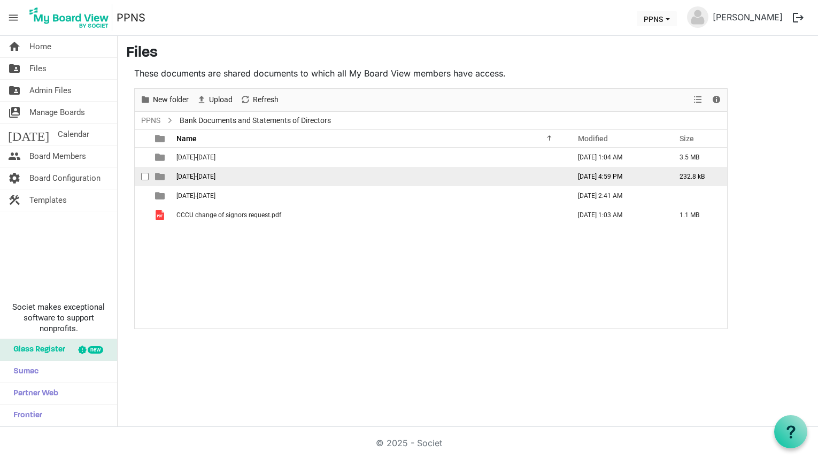
click at [160, 176] on span "is template cell column header type" at bounding box center [160, 177] width 10 height 10
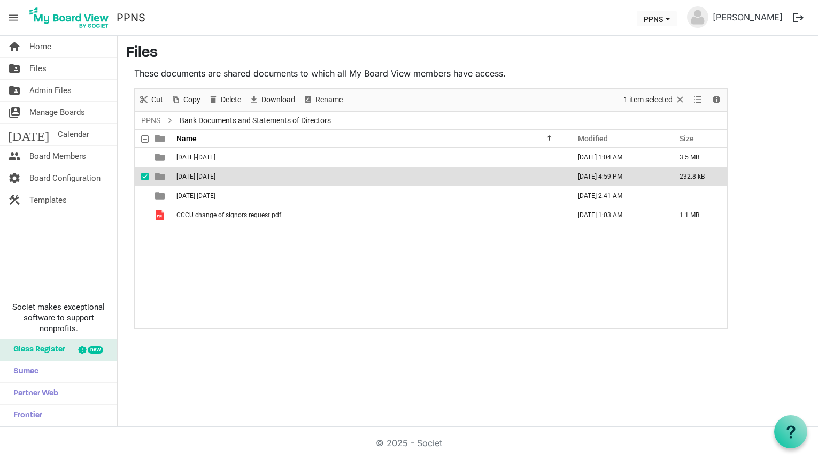
click at [160, 176] on span "is template cell column header type" at bounding box center [160, 177] width 10 height 10
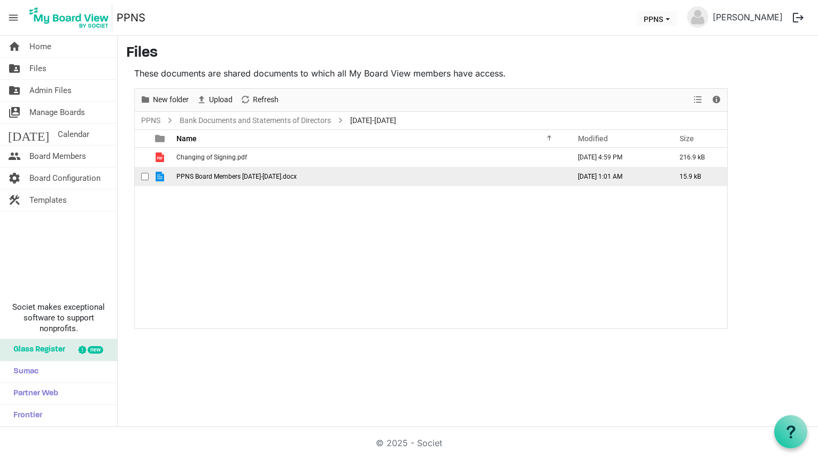
click at [160, 175] on span "is template cell column header type" at bounding box center [160, 177] width 10 height 10
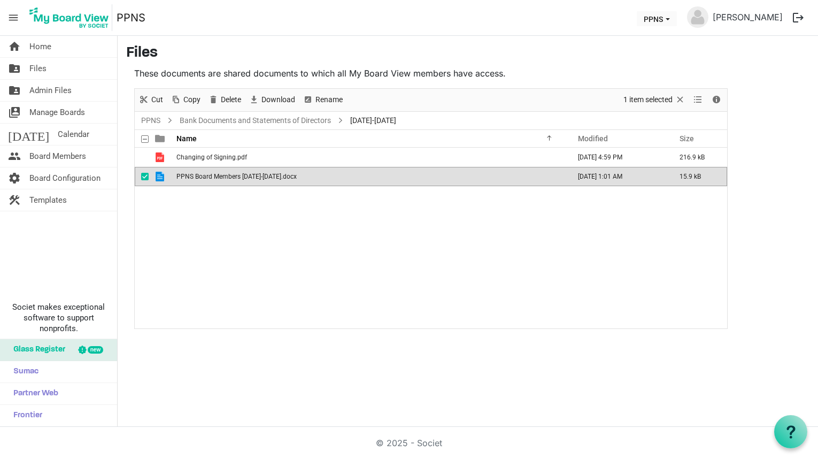
click at [160, 175] on span "is template cell column header type" at bounding box center [160, 177] width 10 height 10
